Goal: Information Seeking & Learning: Learn about a topic

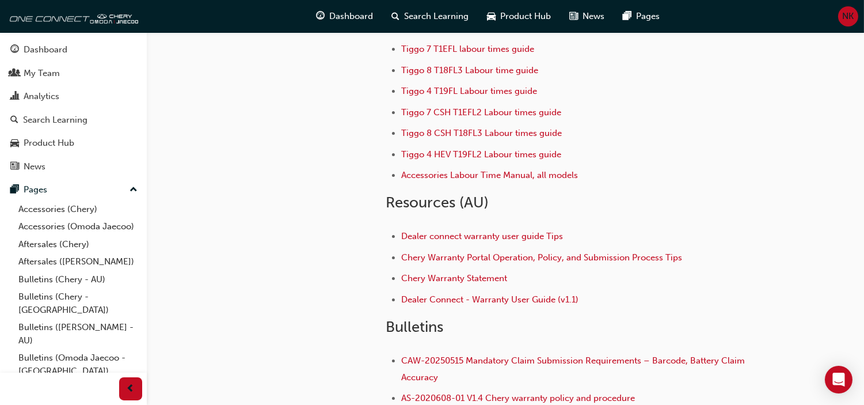
scroll to position [152, 0]
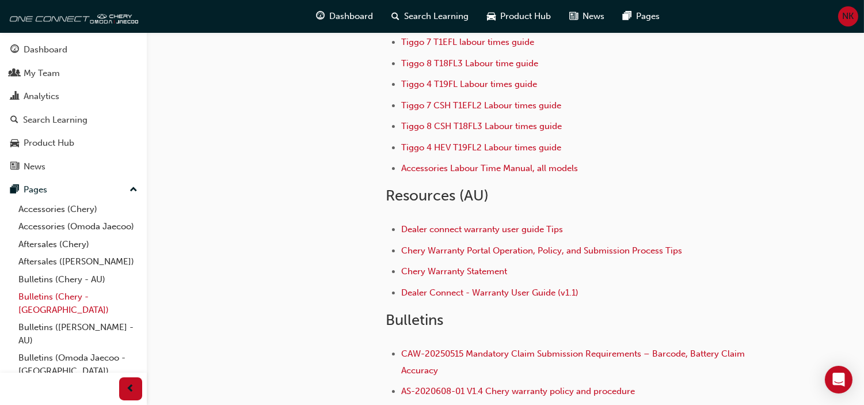
click at [46, 317] on link "Bulletins (Chery - [GEOGRAPHIC_DATA])" at bounding box center [78, 303] width 128 height 31
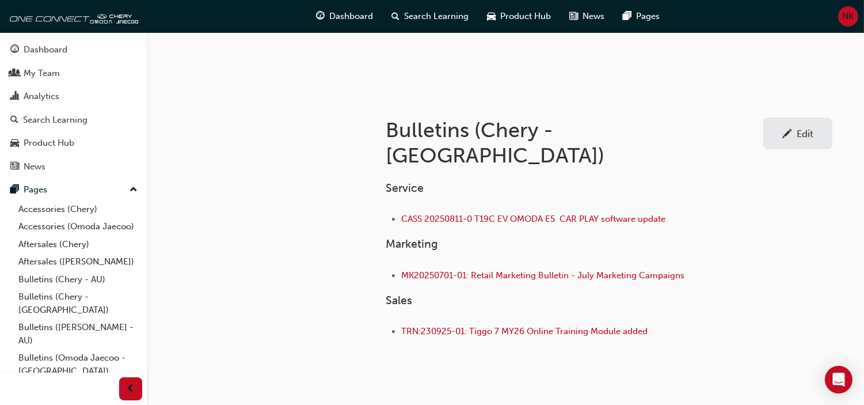
scroll to position [173, 0]
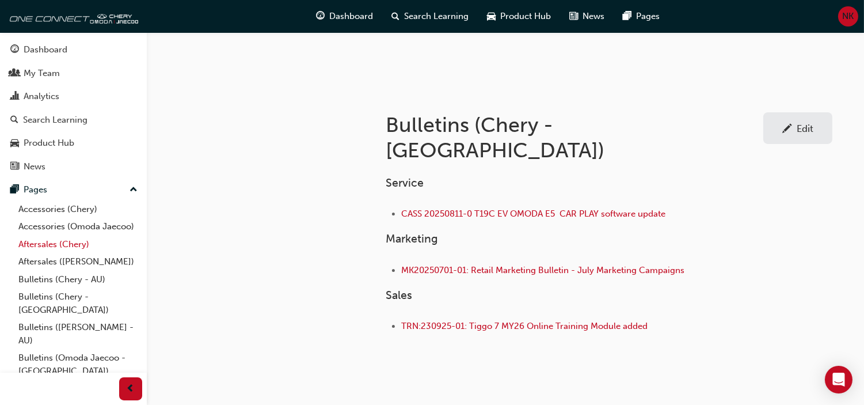
click at [25, 253] on link "Aftersales (Chery)" at bounding box center [78, 244] width 128 height 18
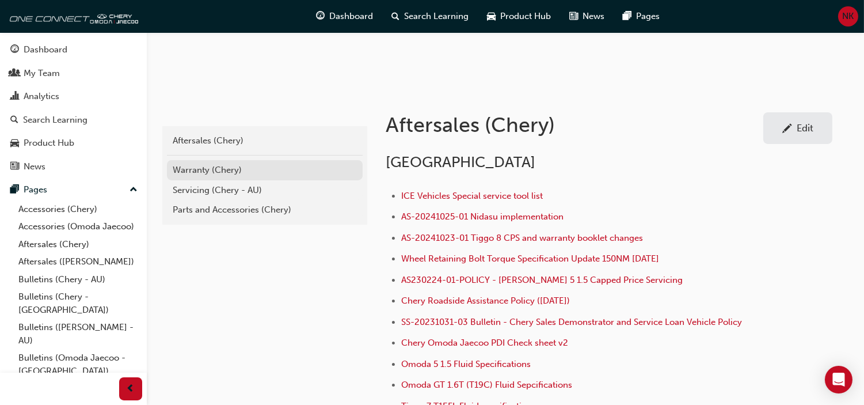
click at [202, 176] on div "Warranty (Chery)" at bounding box center [265, 169] width 184 height 13
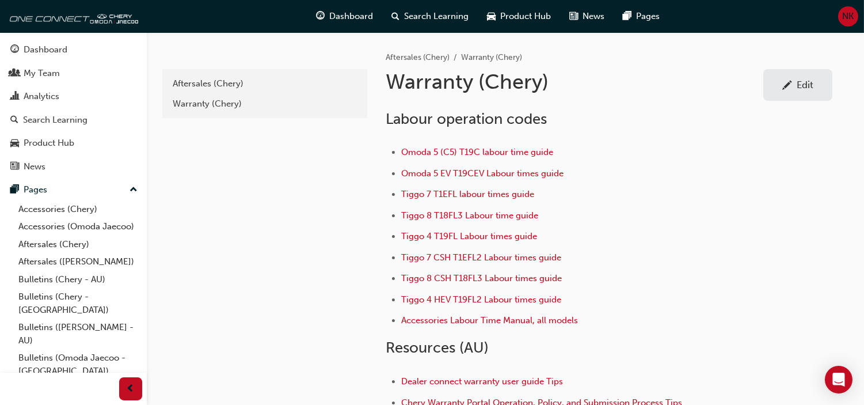
click at [292, 390] on div "adc209a2-71ec-4c54-84ea-3c8fd4aa636f Aftersales (Chery) Warranty (Chery)" at bounding box center [263, 332] width 207 height 601
